Goal: Find specific page/section: Find specific page/section

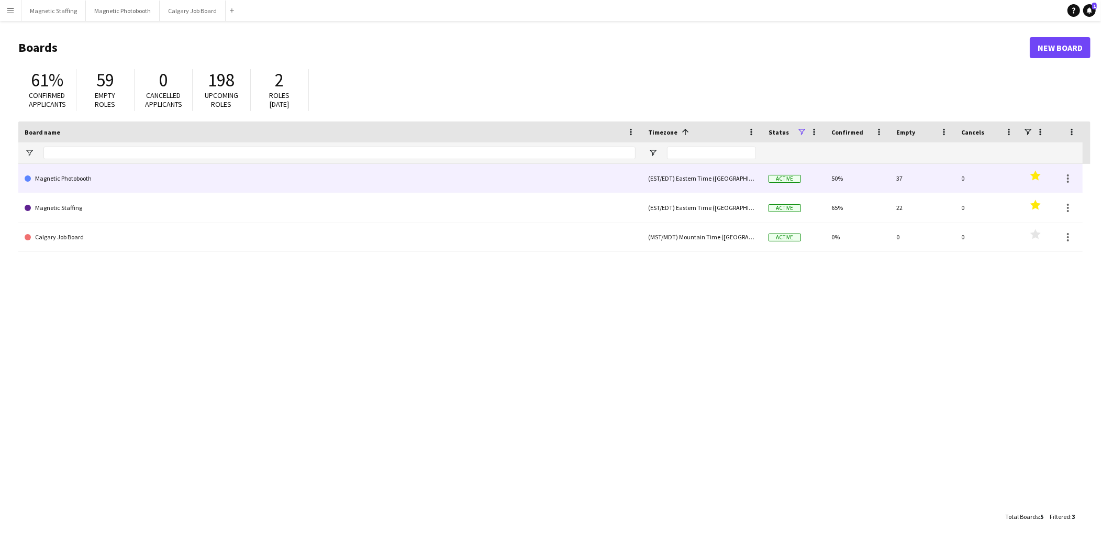
click at [88, 180] on link "Magnetic Photobooth" at bounding box center [330, 178] width 611 height 29
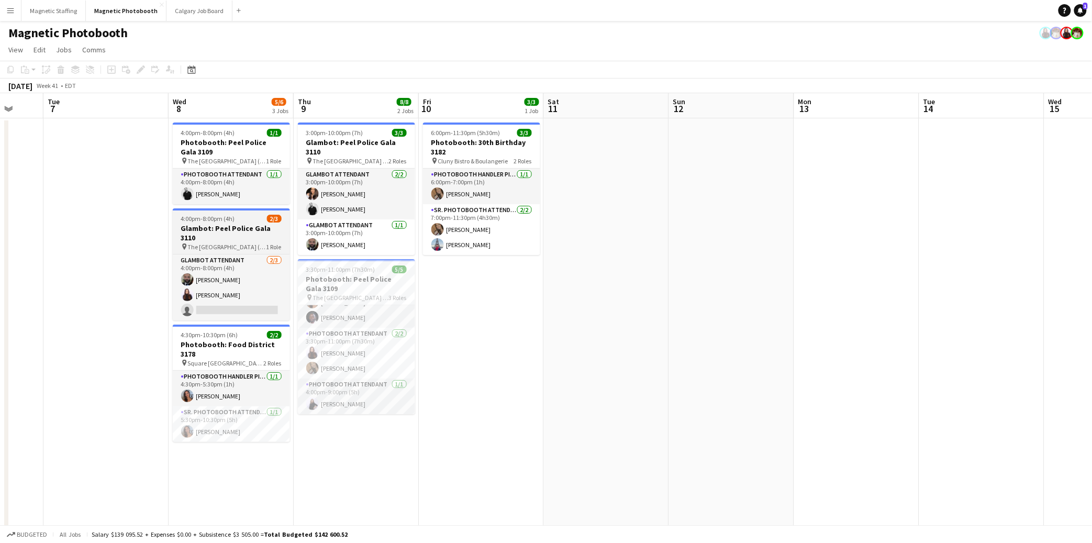
click at [222, 194] on app-card-role "Photobooth Attendant [DATE] 4:00pm-8:00pm (4h) [PERSON_NAME]" at bounding box center [231, 187] width 117 height 36
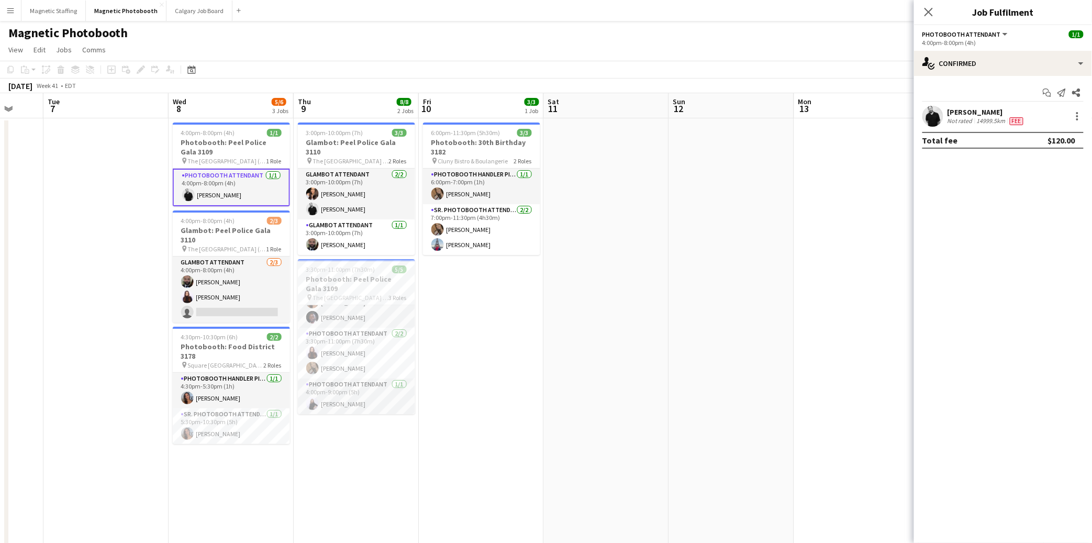
click at [468, 314] on app-date-cell "6:00pm-11:30pm (5h30m) 3/3 Photobooth: 30th Birthday 3182 pin Cluny Bistro & Bo…" at bounding box center [481, 347] width 125 height 459
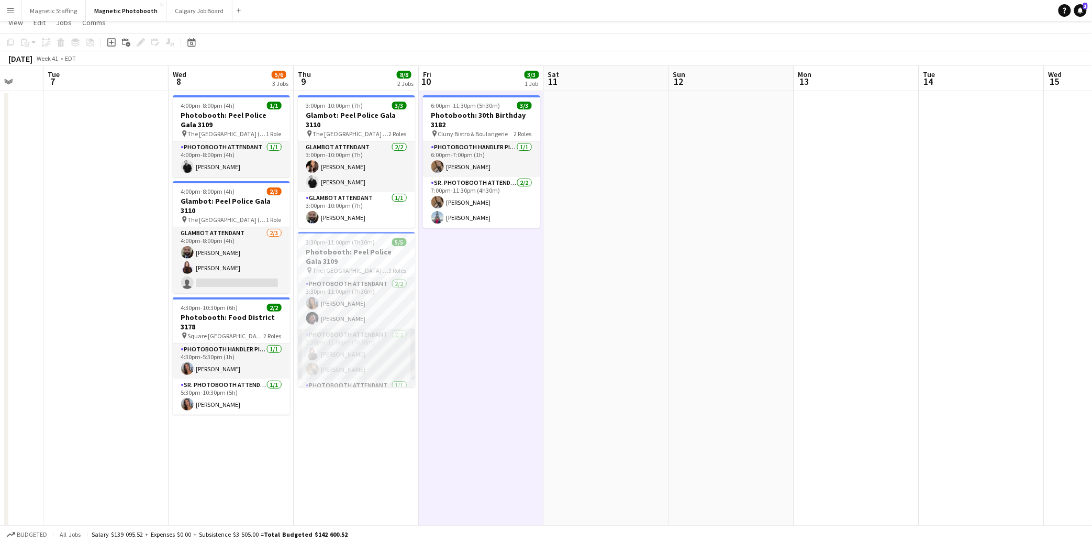
scroll to position [6, 0]
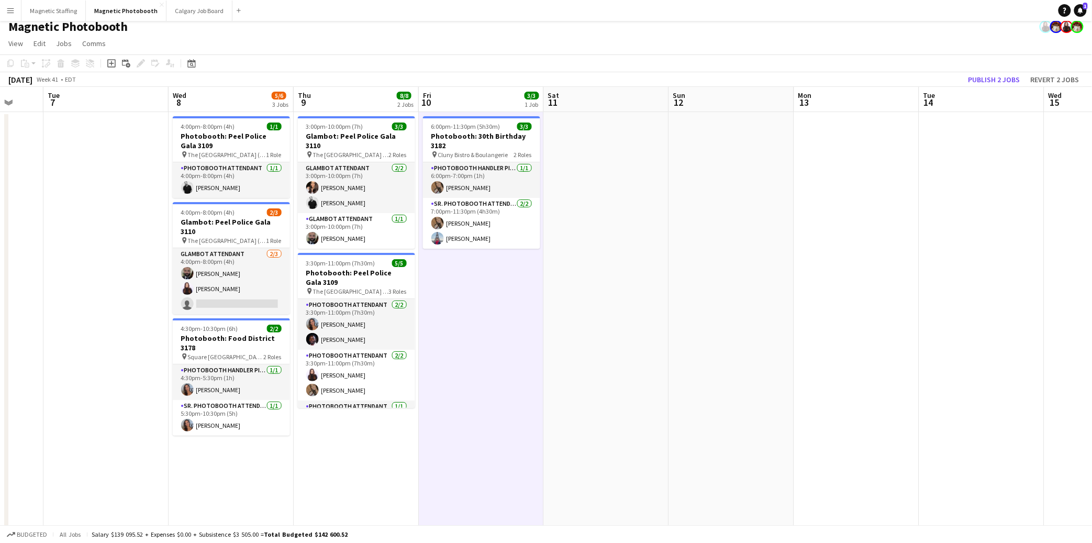
click at [479, 385] on app-date-cell "6:00pm-11:30pm (5h30m) 3/3 Photobooth: 30th Birthday 3182 pin Cluny Bistro & Bo…" at bounding box center [481, 341] width 125 height 459
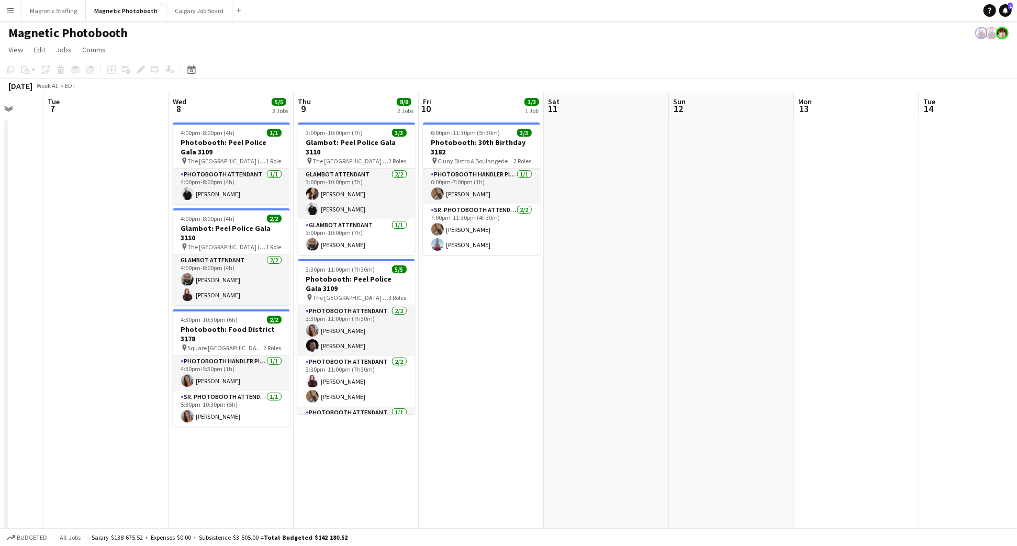
scroll to position [0, 332]
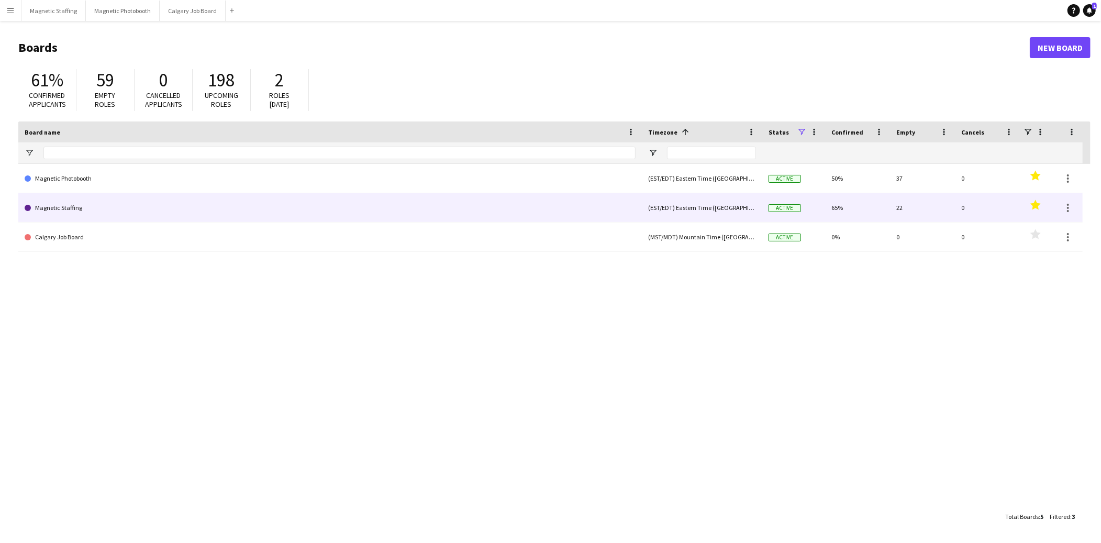
click at [109, 215] on link "Magnetic Staffing" at bounding box center [330, 207] width 611 height 29
